Goal: Task Accomplishment & Management: Complete application form

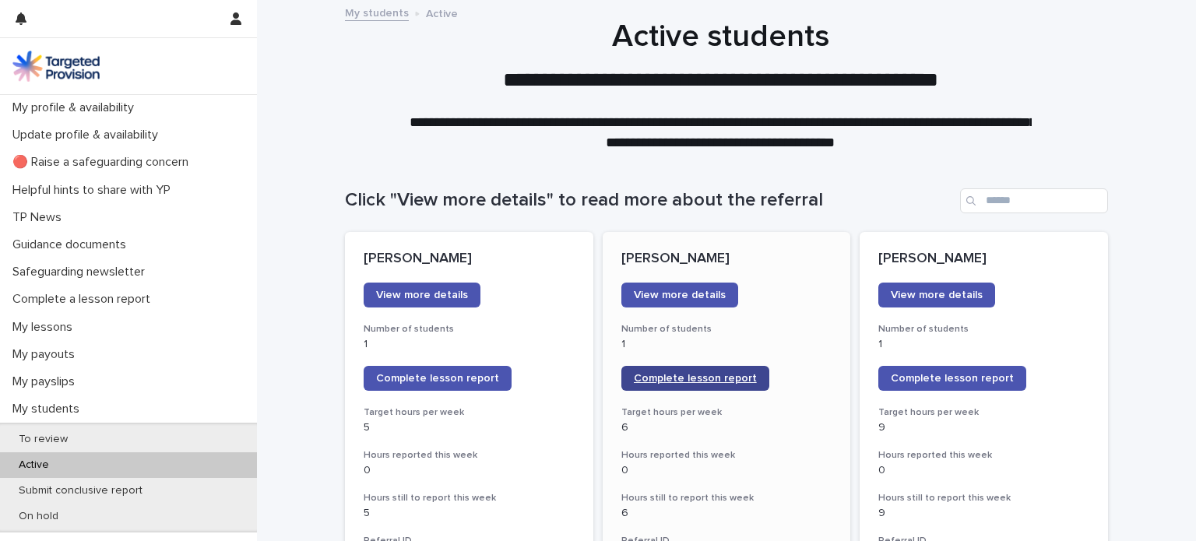
click at [690, 374] on span "Complete lesson report" at bounding box center [695, 378] width 123 height 11
click at [468, 386] on link "Complete lesson report" at bounding box center [438, 378] width 148 height 25
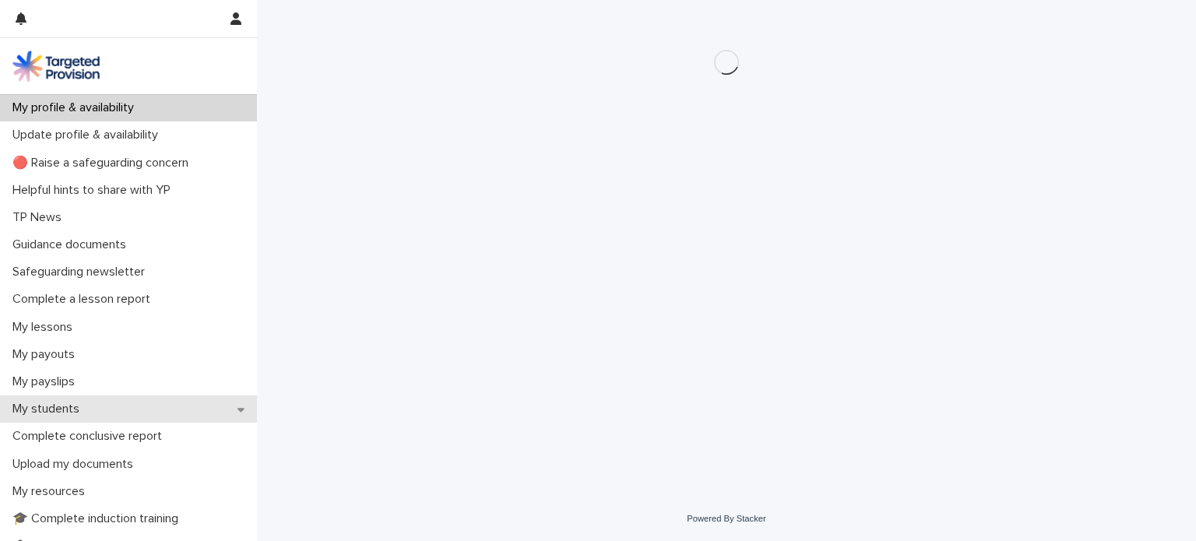
click at [221, 398] on div "My students" at bounding box center [128, 409] width 257 height 27
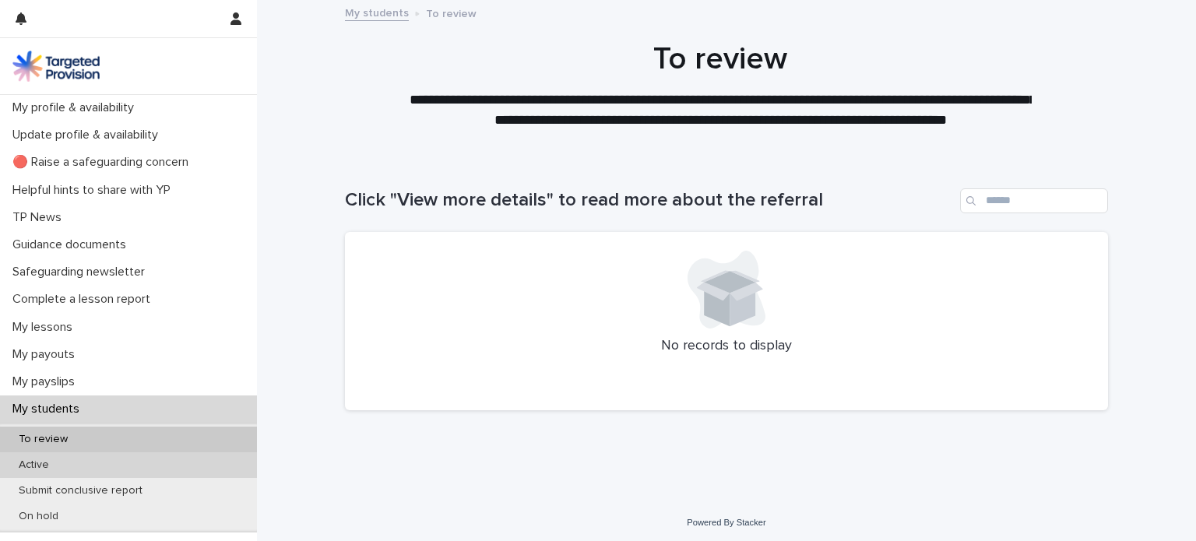
click at [187, 456] on div "Active" at bounding box center [128, 465] width 257 height 26
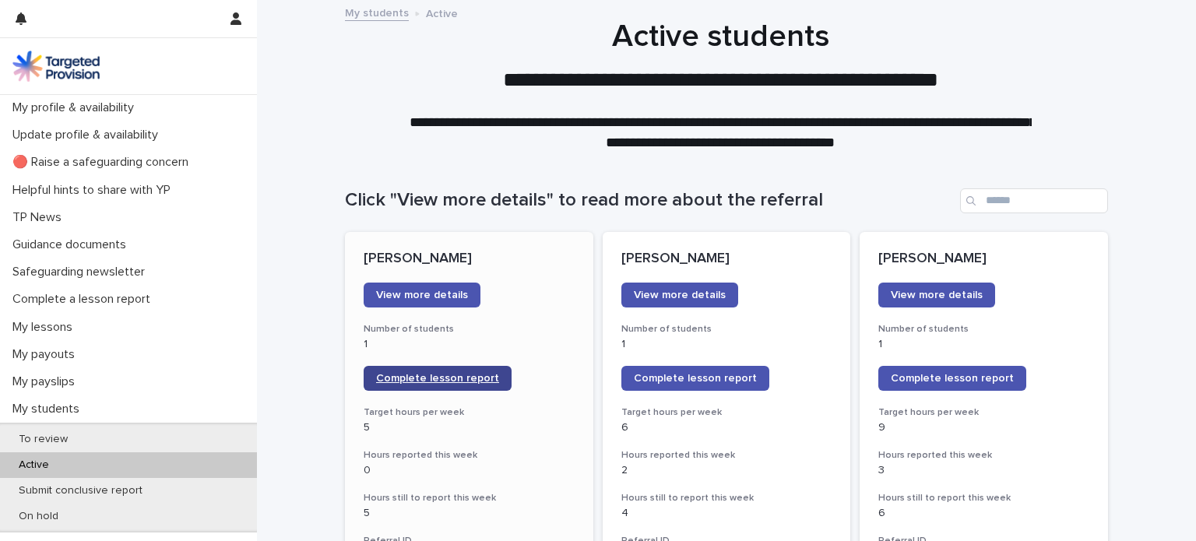
click at [449, 377] on span "Complete lesson report" at bounding box center [437, 378] width 123 height 11
